Goal: Transaction & Acquisition: Purchase product/service

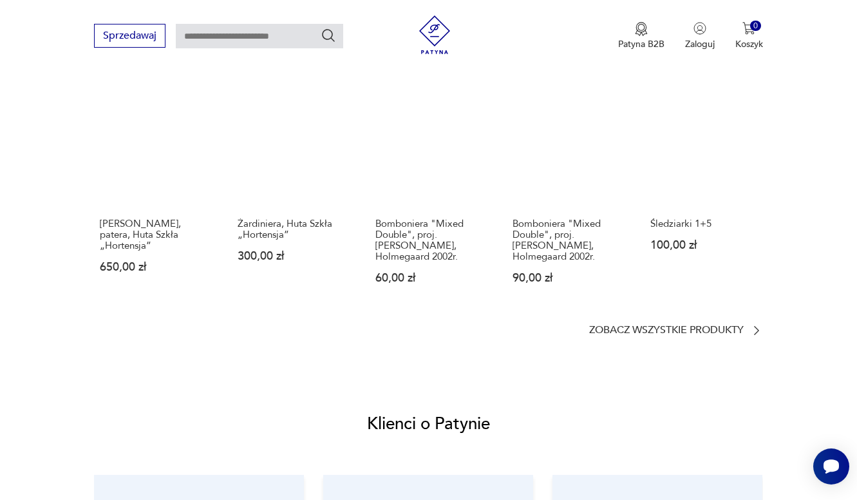
scroll to position [901, 0]
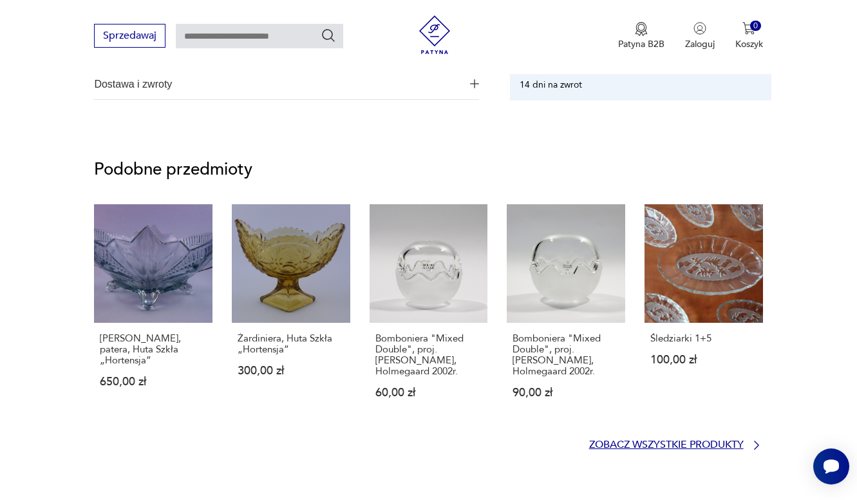
click at [718, 444] on p "Zobacz wszystkie produkty" at bounding box center [666, 444] width 154 height 8
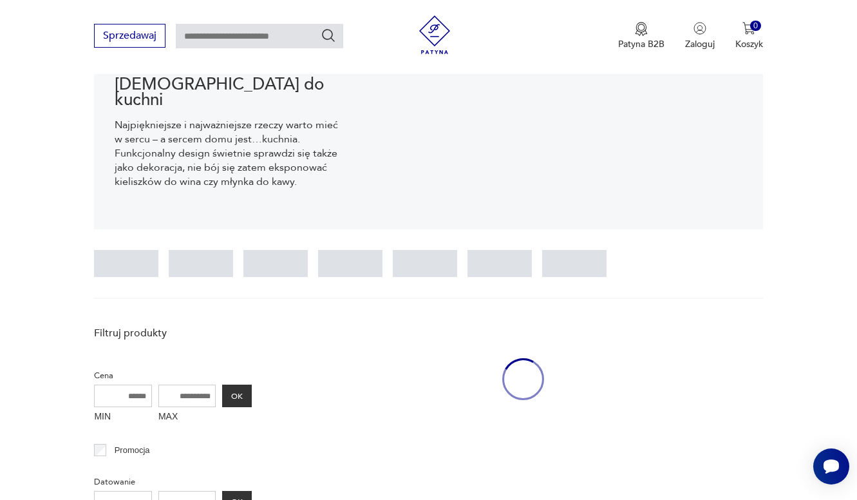
scroll to position [19, 0]
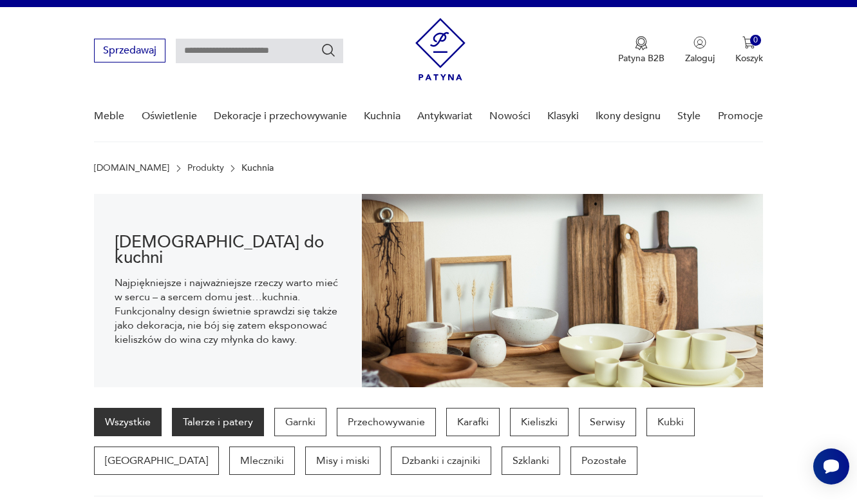
click at [229, 420] on p "Talerze i patery" at bounding box center [218, 421] width 92 height 28
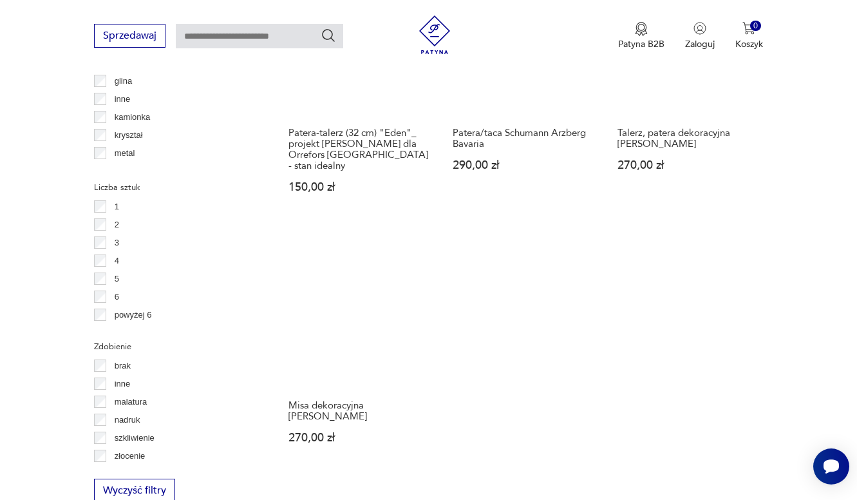
scroll to position [1694, 0]
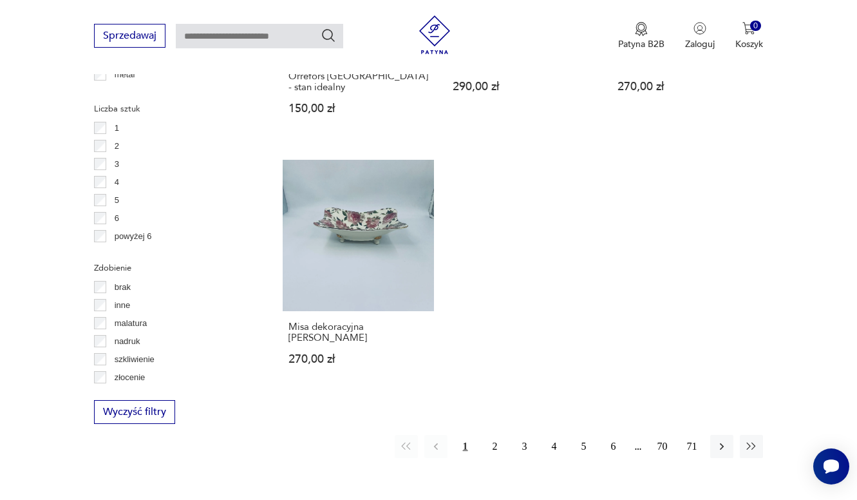
scroll to position [19, 0]
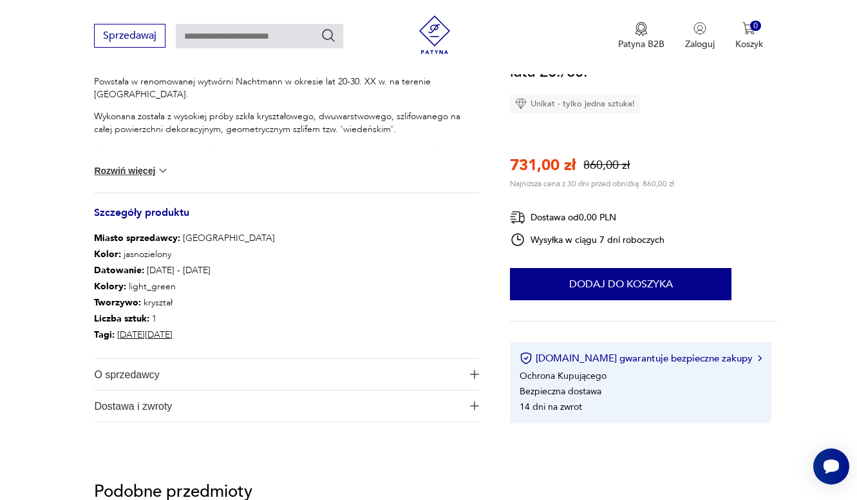
scroll to position [515, 0]
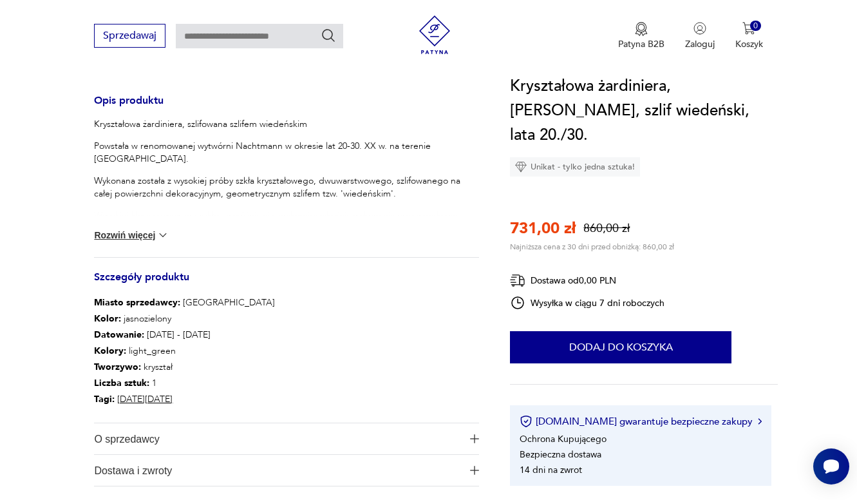
click at [145, 234] on button "Rozwiń więcej" at bounding box center [131, 235] width 75 height 13
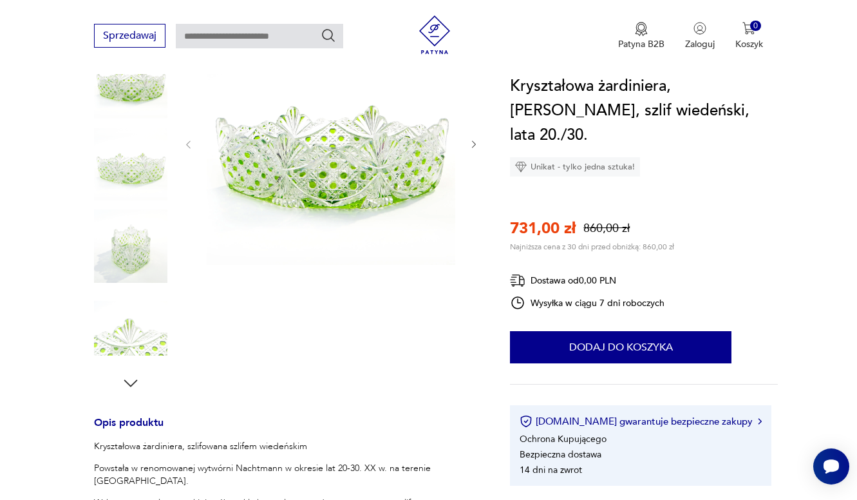
scroll to position [129, 0]
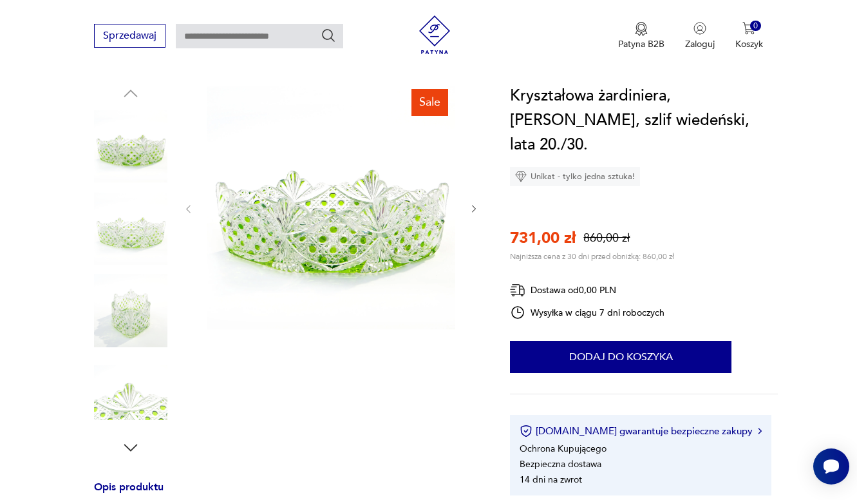
click at [343, 217] on img at bounding box center [331, 208] width 248 height 248
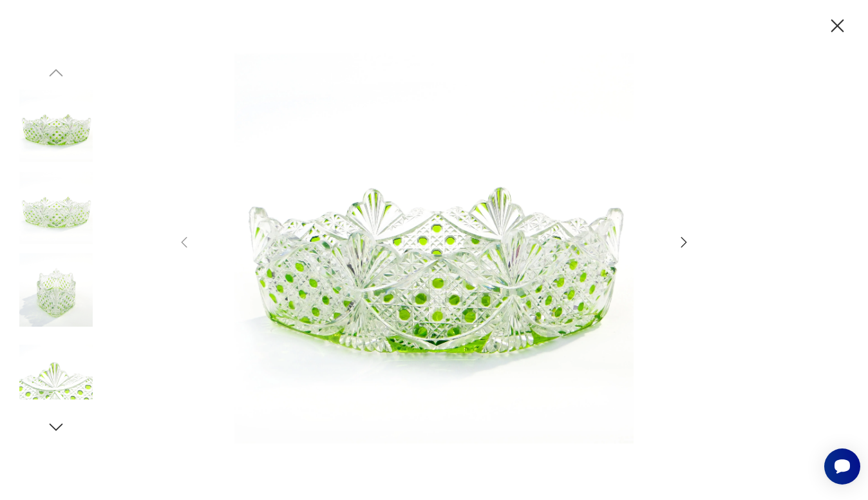
click at [682, 241] on icon "button" at bounding box center [683, 241] width 15 height 15
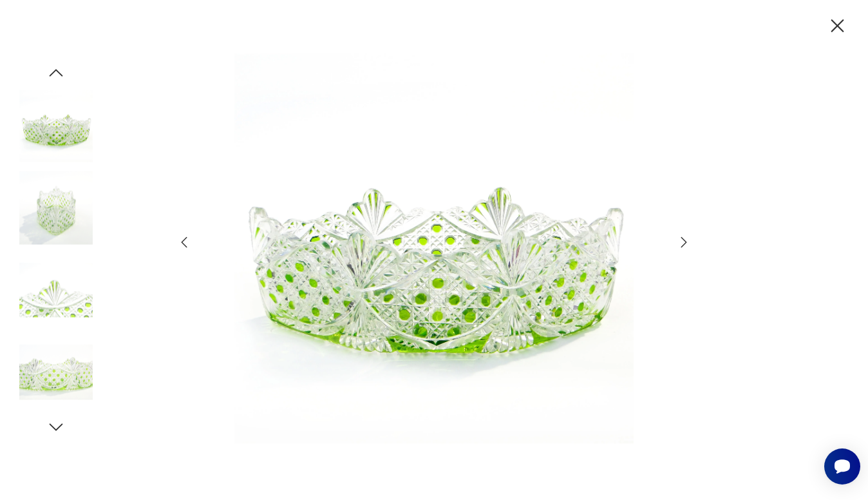
click at [682, 241] on icon "button" at bounding box center [683, 241] width 15 height 15
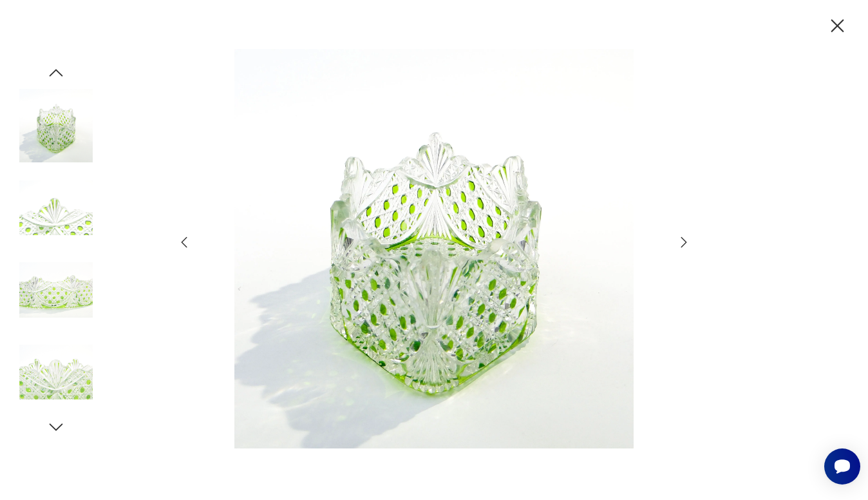
click at [682, 241] on icon "button" at bounding box center [683, 241] width 15 height 15
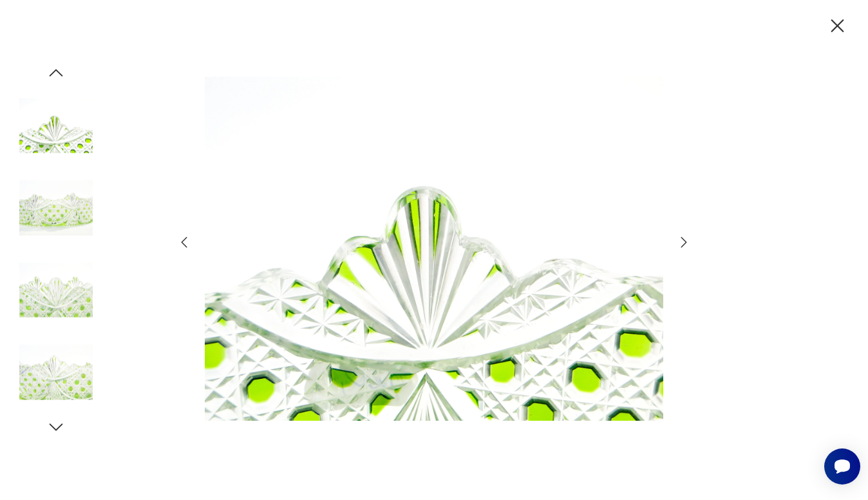
click at [682, 241] on icon "button" at bounding box center [683, 241] width 15 height 15
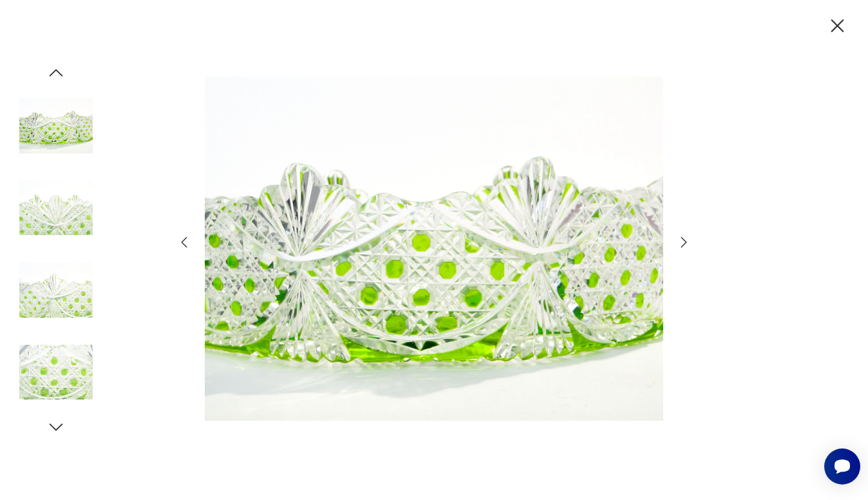
click at [682, 241] on icon "button" at bounding box center [683, 241] width 15 height 15
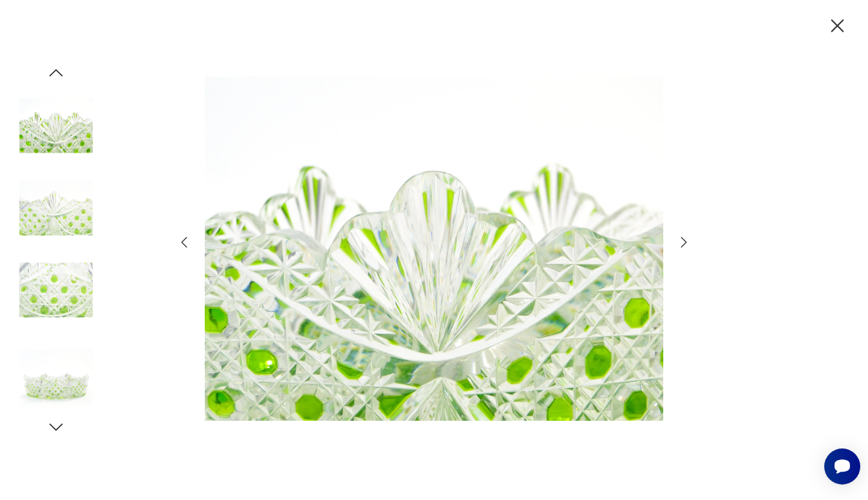
click at [682, 241] on icon "button" at bounding box center [683, 241] width 15 height 15
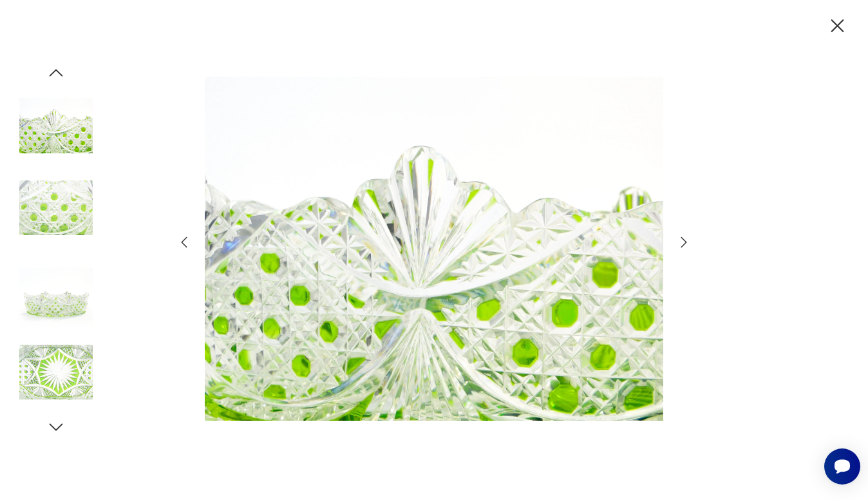
click at [682, 241] on icon "button" at bounding box center [683, 241] width 15 height 15
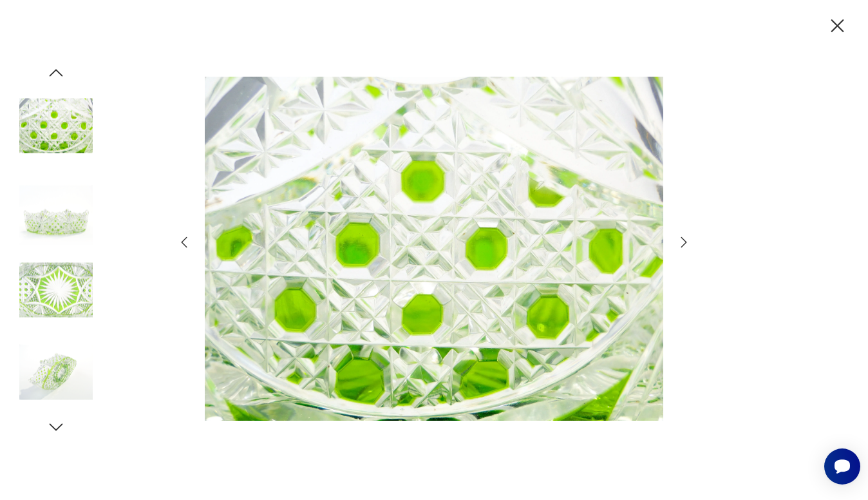
click at [682, 241] on icon "button" at bounding box center [683, 241] width 15 height 15
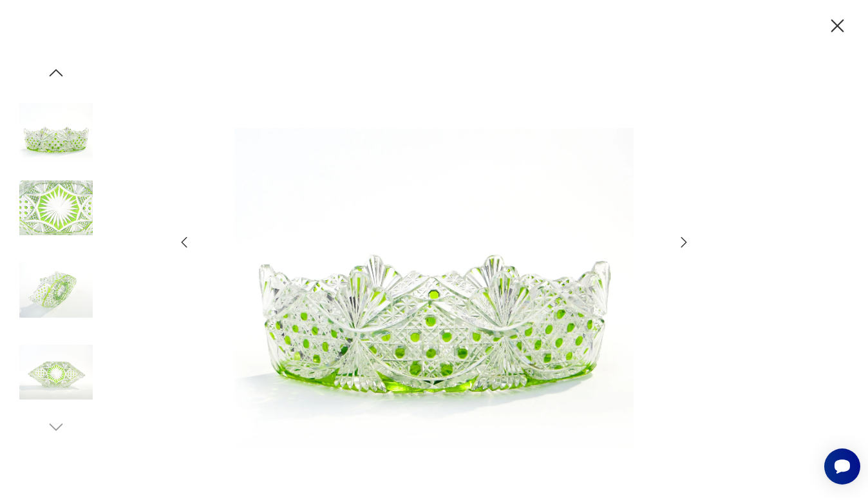
click at [680, 241] on icon "button" at bounding box center [683, 241] width 15 height 15
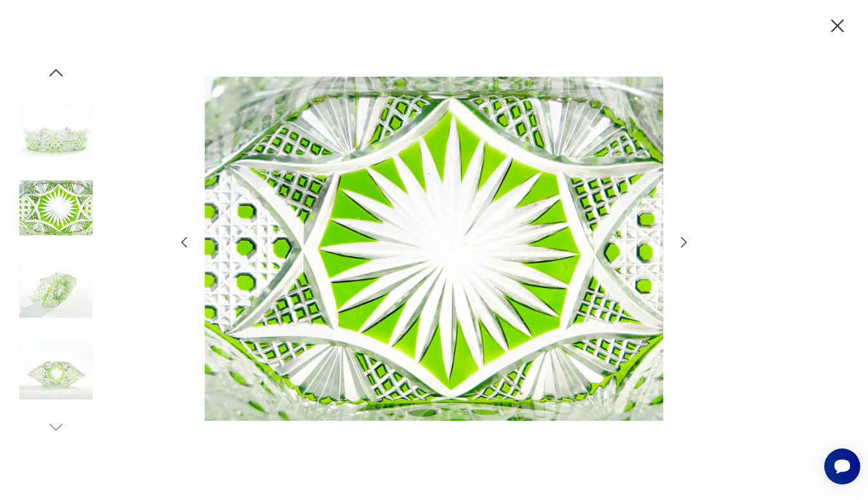
click at [680, 241] on icon "button" at bounding box center [683, 241] width 15 height 15
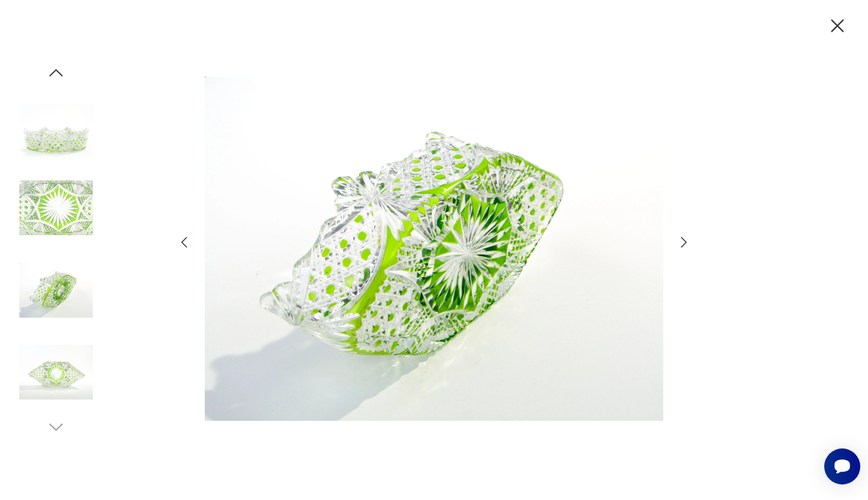
click at [680, 241] on icon "button" at bounding box center [683, 241] width 15 height 15
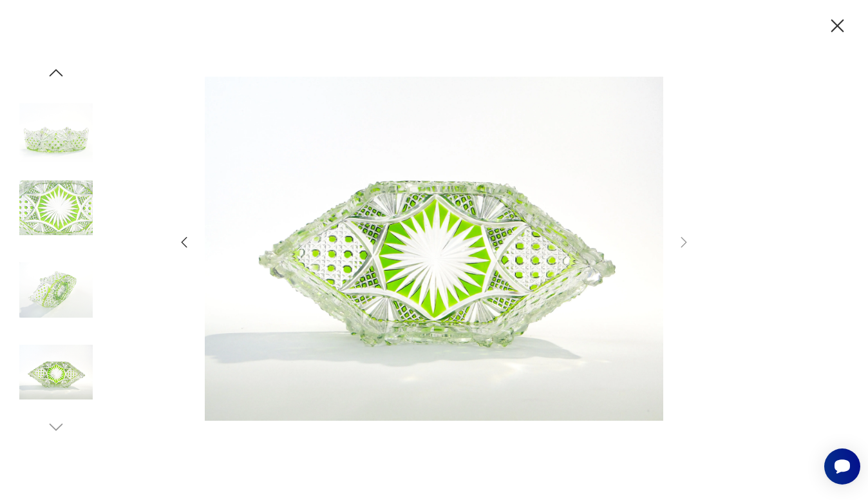
click at [685, 241] on icon "button" at bounding box center [684, 242] width 6 height 10
click at [838, 22] on icon "button" at bounding box center [837, 26] width 23 height 23
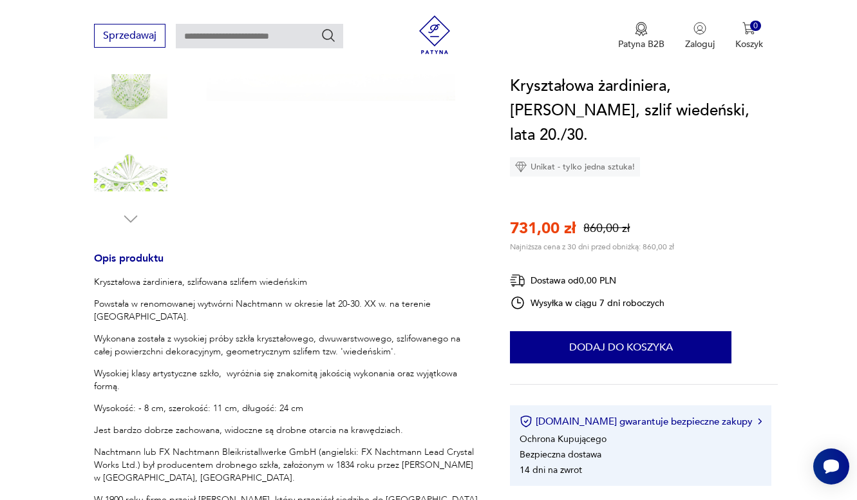
scroll to position [386, 0]
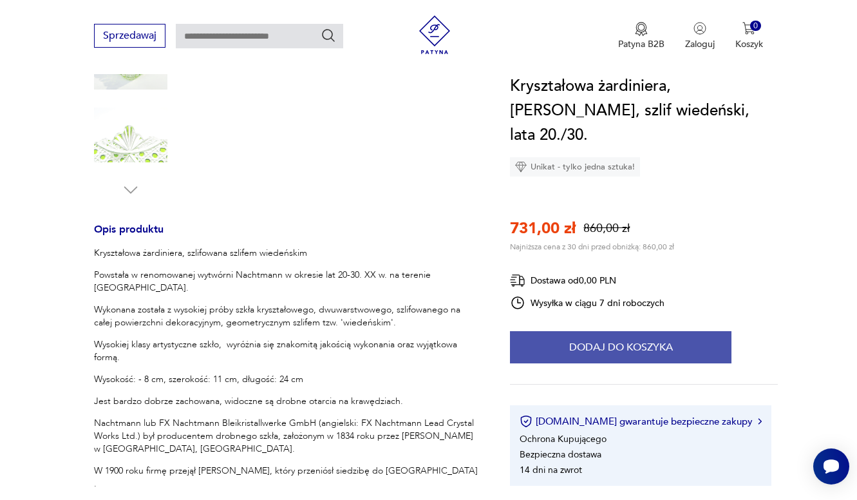
click at [631, 331] on button "Dodaj do koszyka" at bounding box center [620, 347] width 221 height 32
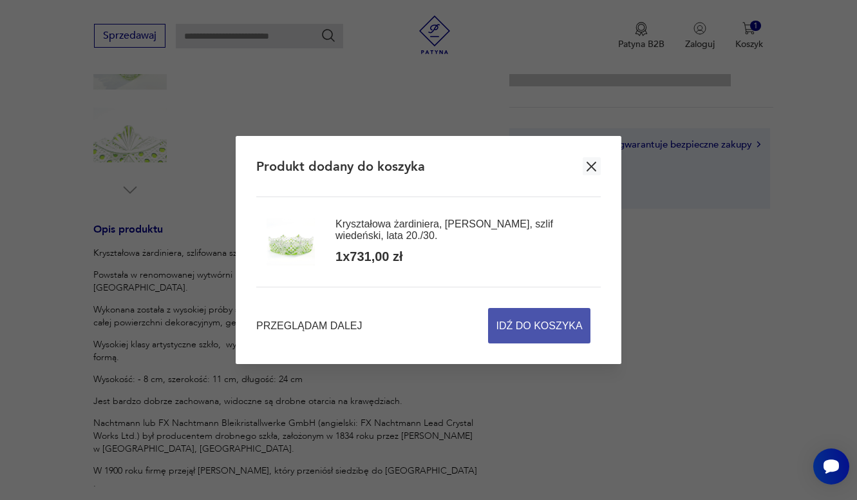
click at [557, 322] on span "Idź do koszyka" at bounding box center [539, 325] width 86 height 34
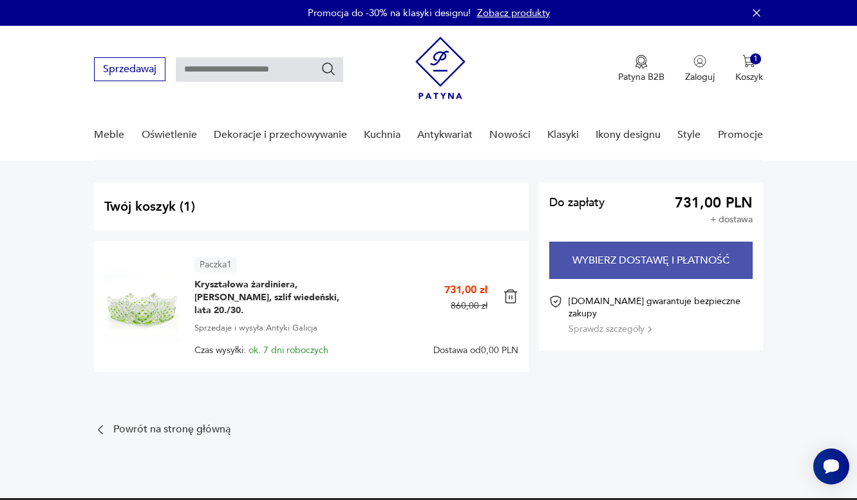
click at [678, 256] on button "Wybierz dostawę i płatność" at bounding box center [650, 259] width 203 height 37
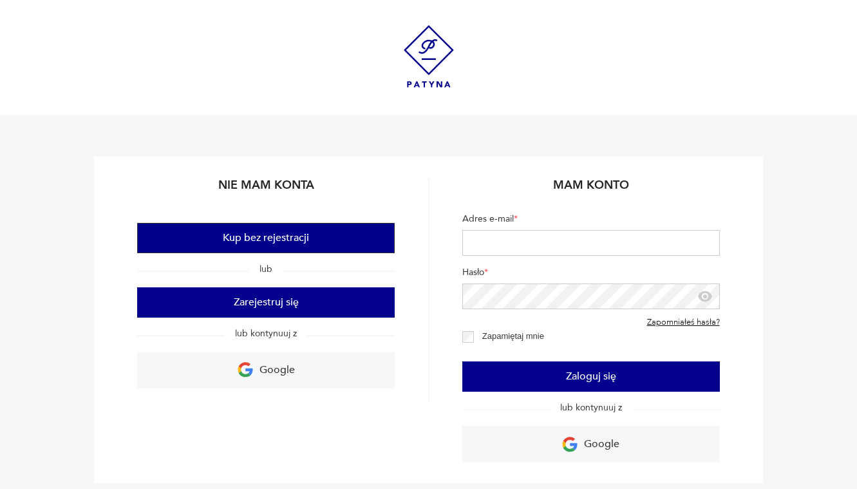
click at [318, 239] on button "Kup bez rejestracji" at bounding box center [265, 238] width 257 height 30
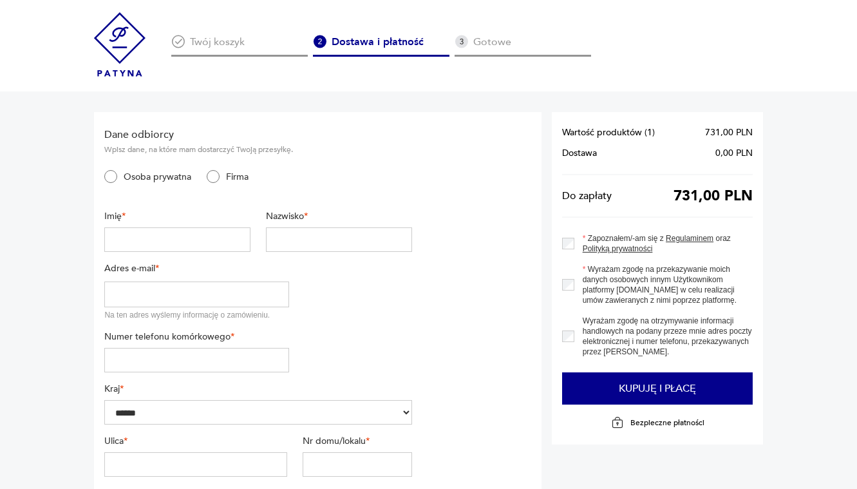
click at [198, 238] on input "text" at bounding box center [177, 239] width 146 height 24
click at [190, 241] on input "text" at bounding box center [177, 239] width 146 height 24
type input "**********"
type input "********"
type input "**********"
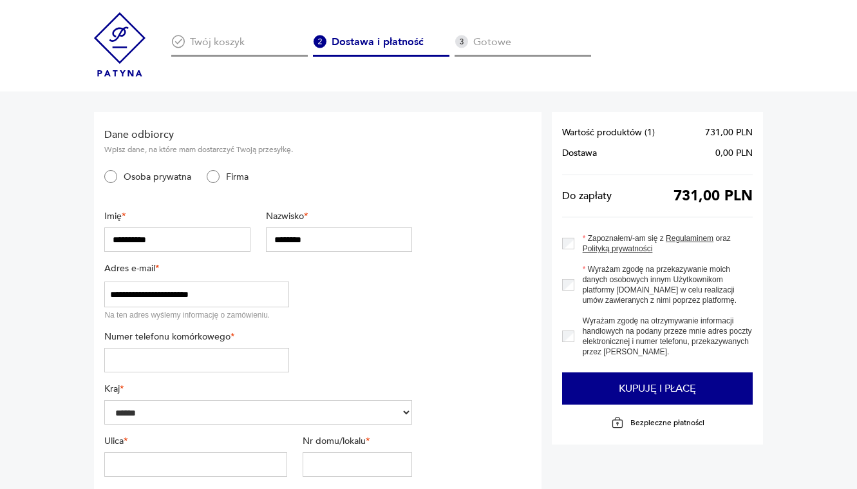
type input "*********"
type input "**********"
type input "******"
type input "*******"
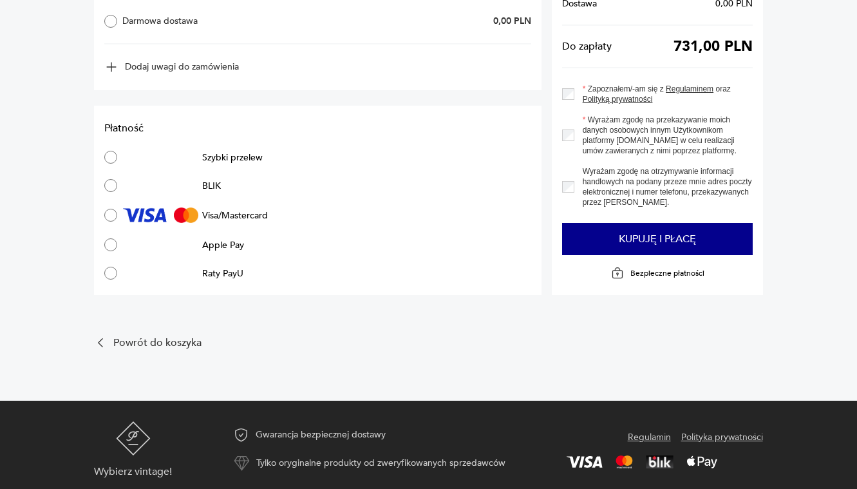
scroll to position [788, 0]
